Goal: Task Accomplishment & Management: Use online tool/utility

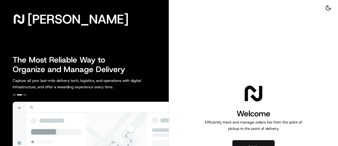
click at [248, 143] on button "Log in" at bounding box center [253, 146] width 42 height 13
